Goal: Task Accomplishment & Management: Manage account settings

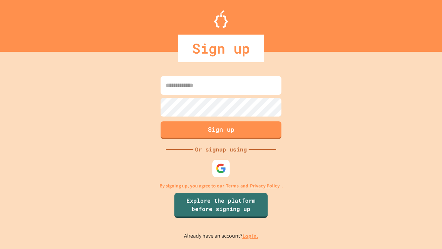
click at [251, 236] on link "Log in." at bounding box center [251, 235] width 16 height 7
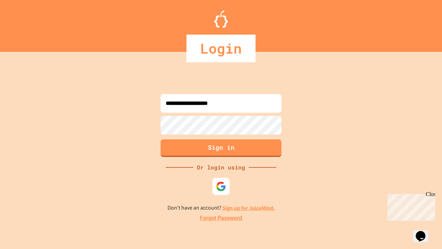
type input "**********"
